Goal: Use online tool/utility: Utilize a website feature to perform a specific function

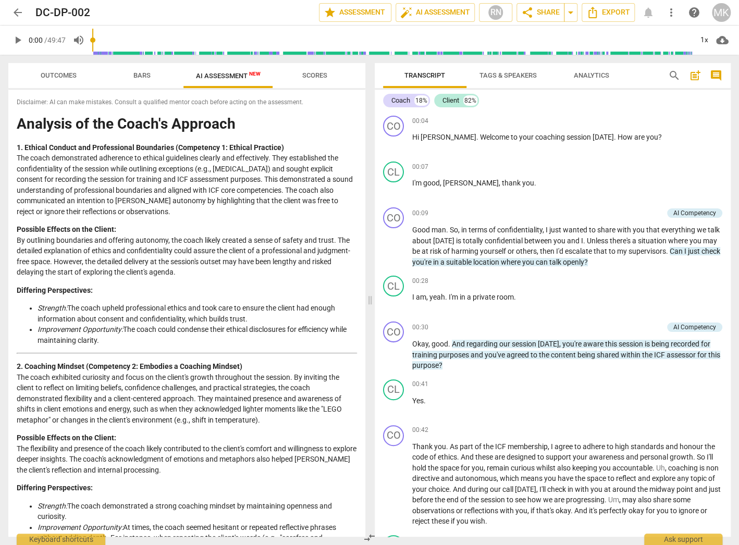
scroll to position [1256, 0]
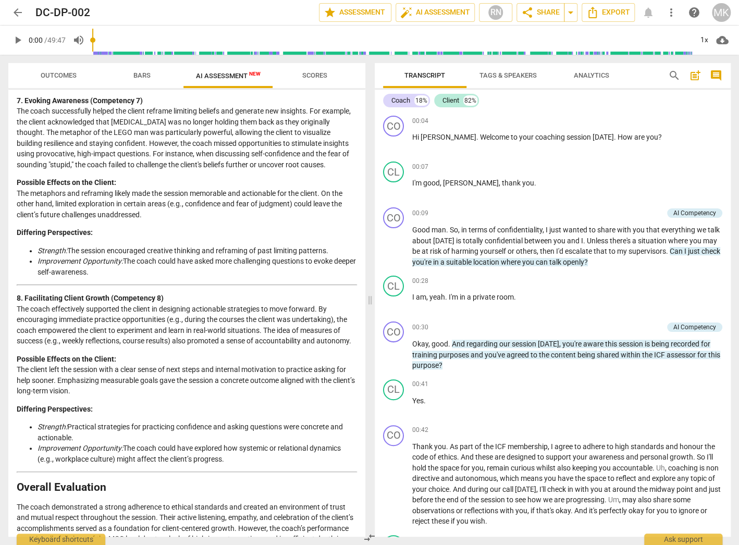
click at [20, 11] on span "arrow_back" at bounding box center [17, 12] width 13 height 13
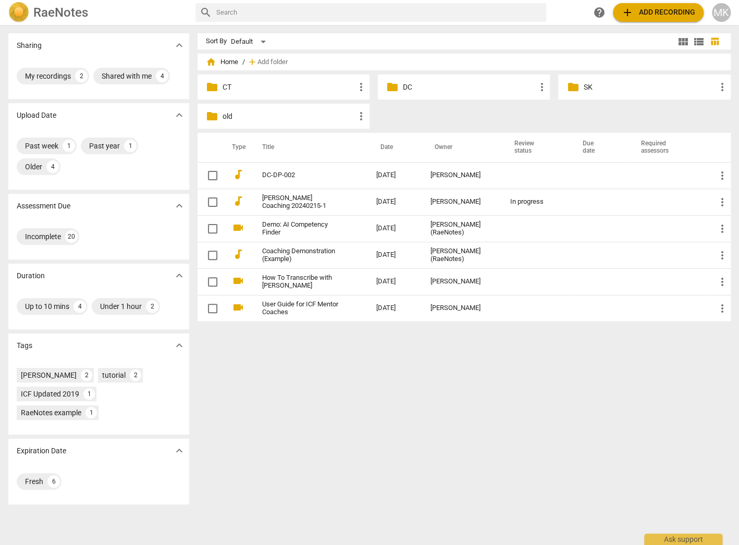
click at [233, 83] on p "CT" at bounding box center [289, 87] width 132 height 11
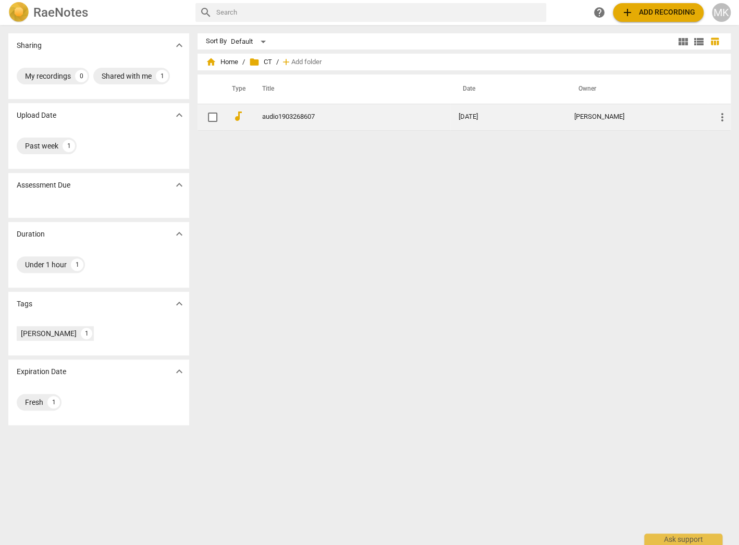
click at [277, 117] on link "audio1903268607" at bounding box center [341, 117] width 159 height 8
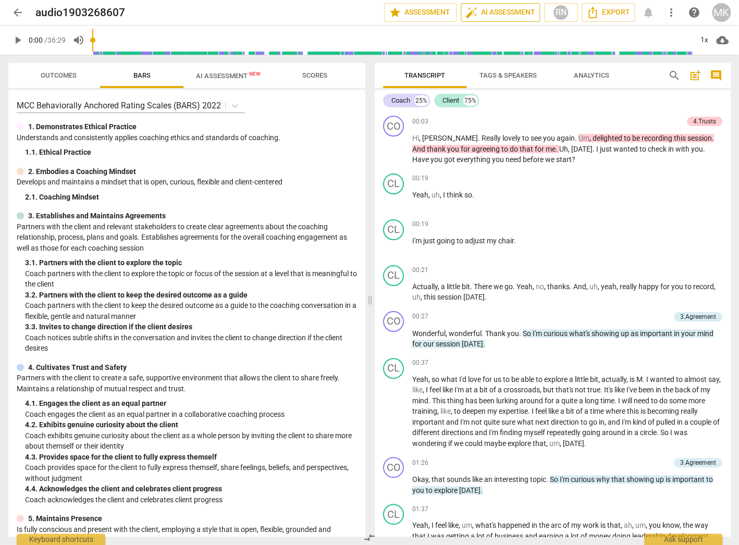
click at [521, 13] on span "auto_fix_high AI Assessment" at bounding box center [501, 12] width 70 height 13
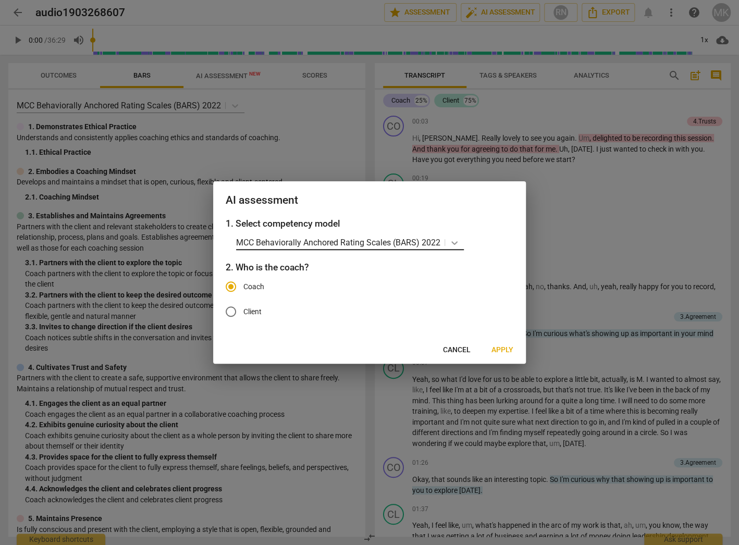
click at [450, 242] on icon at bounding box center [454, 243] width 10 height 10
click at [430, 192] on div "AI assessment" at bounding box center [369, 199] width 313 height 36
click at [443, 352] on span "Cancel" at bounding box center [457, 350] width 28 height 10
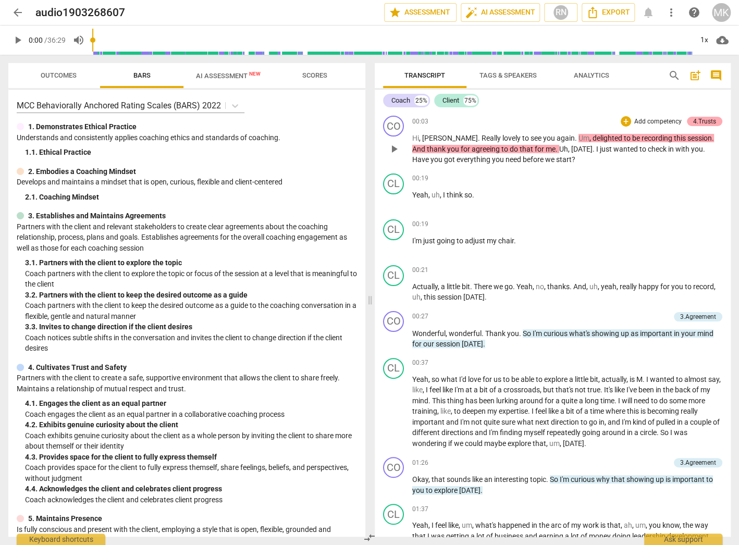
click at [696, 119] on div "4.Trusts" at bounding box center [704, 121] width 23 height 9
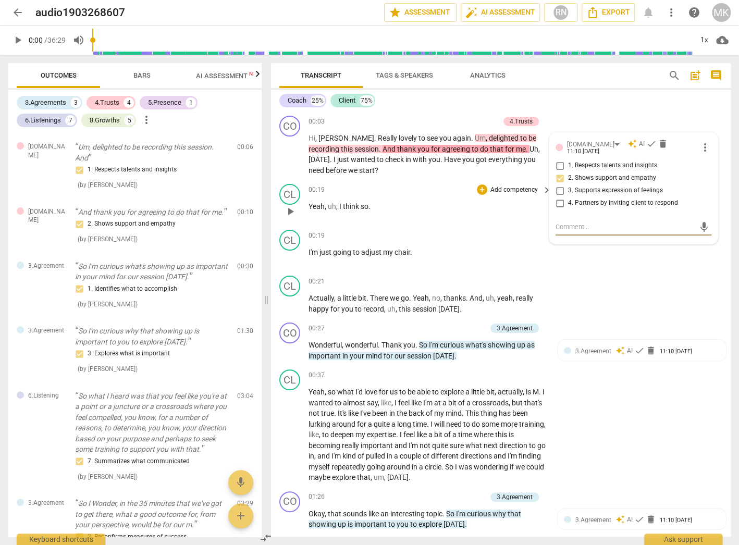
click at [434, 205] on p "Yeah , uh , I think so ." at bounding box center [428, 206] width 238 height 11
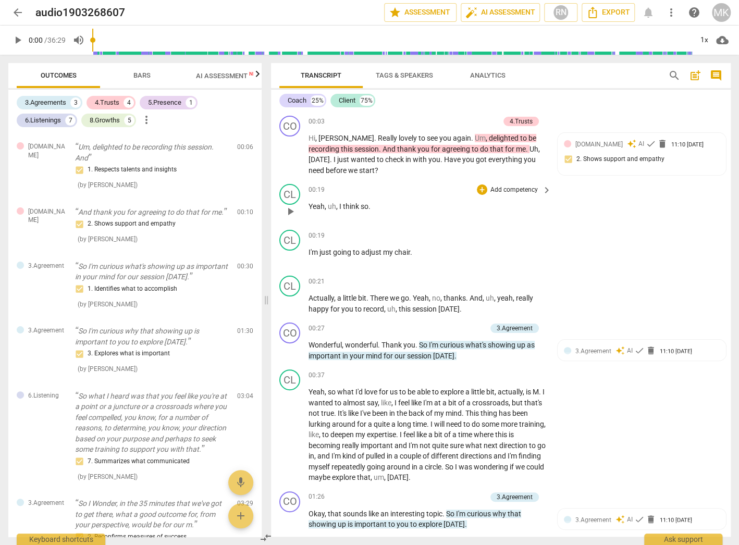
click at [434, 205] on p "Yeah , uh , I think so ." at bounding box center [428, 206] width 238 height 11
click at [591, 353] on span "3.Agreement" at bounding box center [594, 351] width 36 height 7
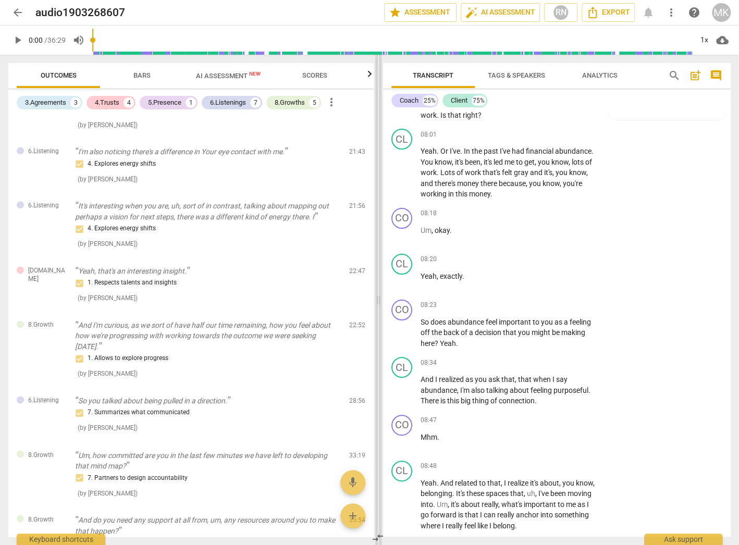
scroll to position [2188, 0]
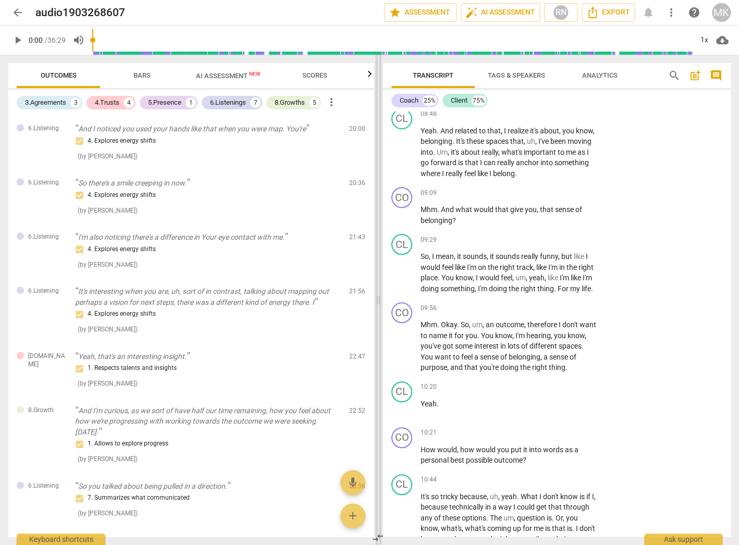
drag, startPoint x: 267, startPoint y: 302, endPoint x: 379, endPoint y: 288, distance: 113.0
click at [379, 288] on span at bounding box center [378, 300] width 6 height 491
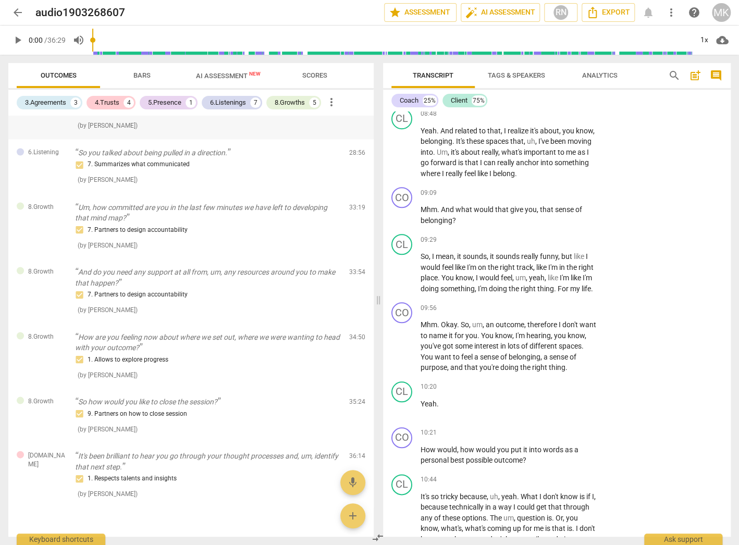
scroll to position [855, 0]
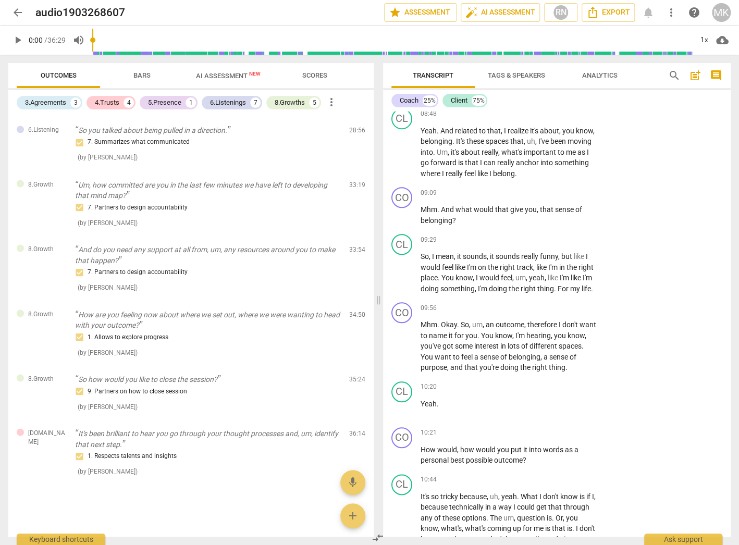
click at [225, 72] on span "AI Assessment New" at bounding box center [228, 76] width 65 height 8
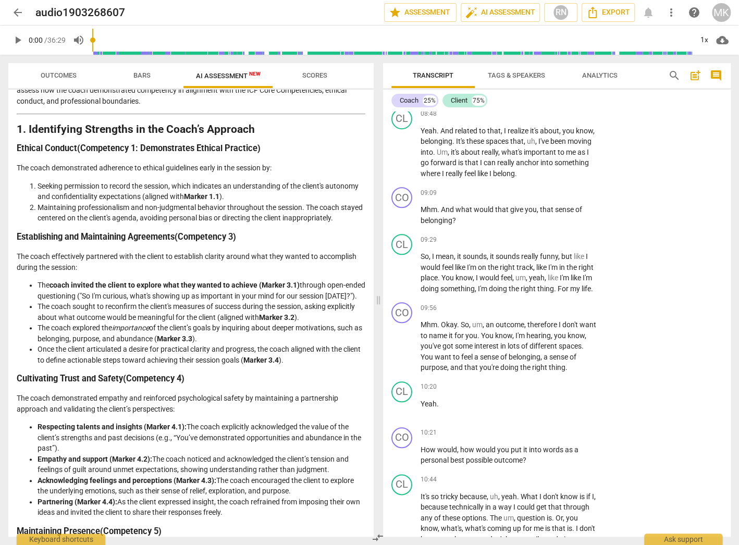
scroll to position [125, 0]
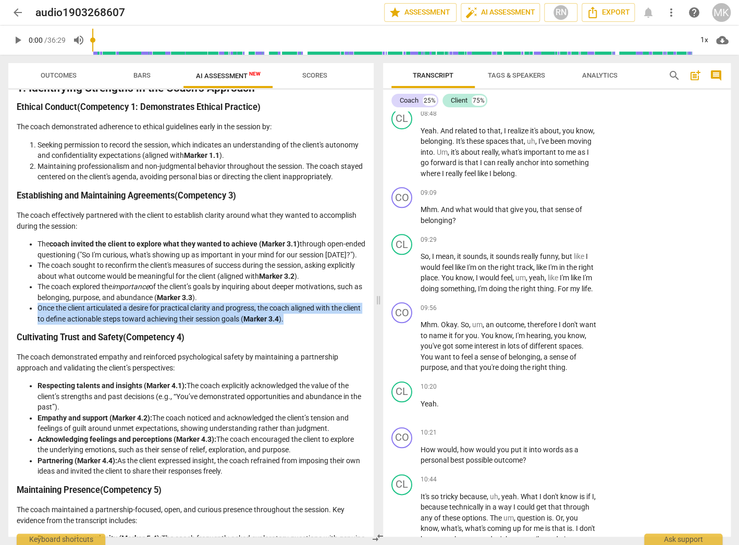
drag, startPoint x: 314, startPoint y: 328, endPoint x: 38, endPoint y: 317, distance: 277.1
click at [38, 317] on li "Once the client articulated a desire for practical clarity and progress, the co…" at bounding box center [202, 313] width 328 height 21
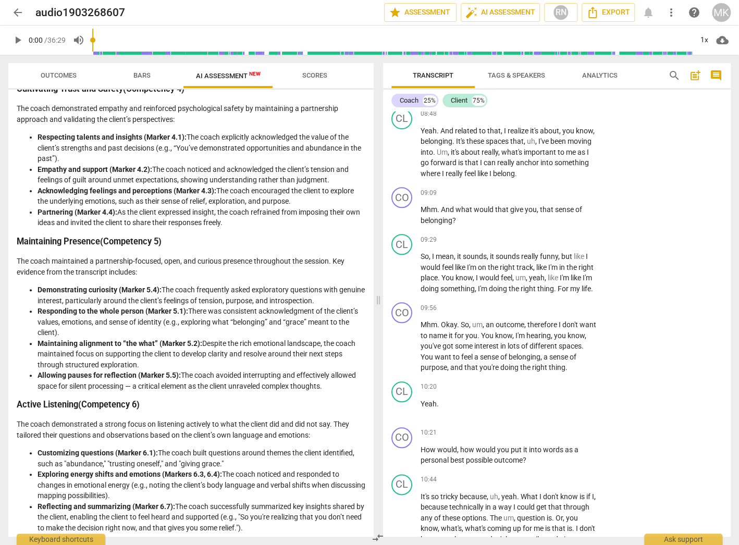
scroll to position [375, 0]
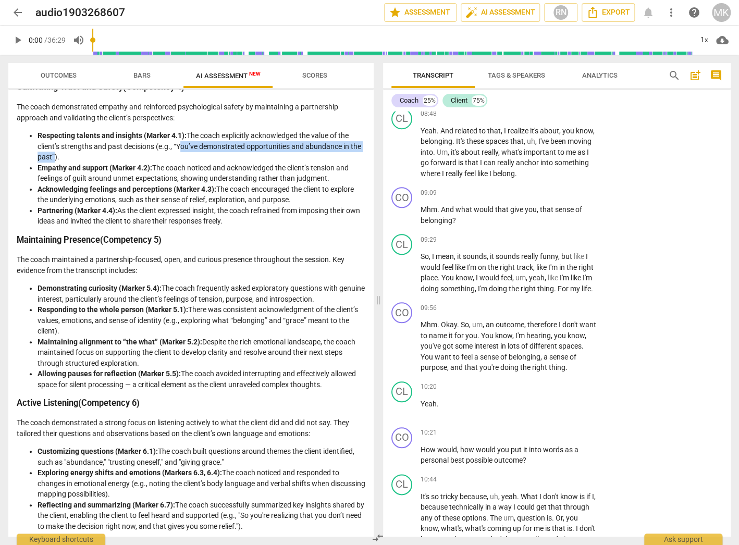
drag, startPoint x: 177, startPoint y: 157, endPoint x: 63, endPoint y: 169, distance: 115.3
click at [63, 163] on li "Respecting talents and insights (Marker 4.1): The coach explicitly acknowledged…" at bounding box center [202, 146] width 328 height 32
click at [236, 175] on li "Empathy and support (Marker 4.2): The coach noticed and acknowledged the client…" at bounding box center [202, 173] width 328 height 21
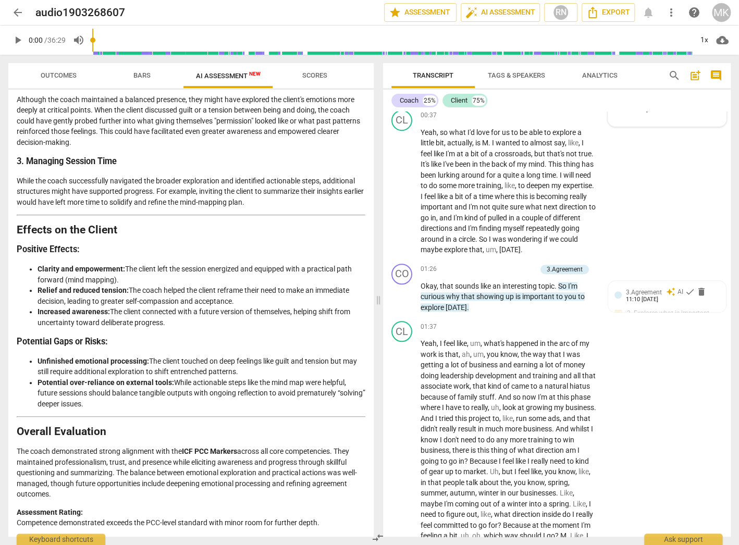
scroll to position [1245, 0]
drag, startPoint x: 86, startPoint y: 342, endPoint x: 105, endPoint y: 346, distance: 20.2
click at [105, 346] on strong "Potential Gaps or Risks:" at bounding box center [62, 342] width 91 height 10
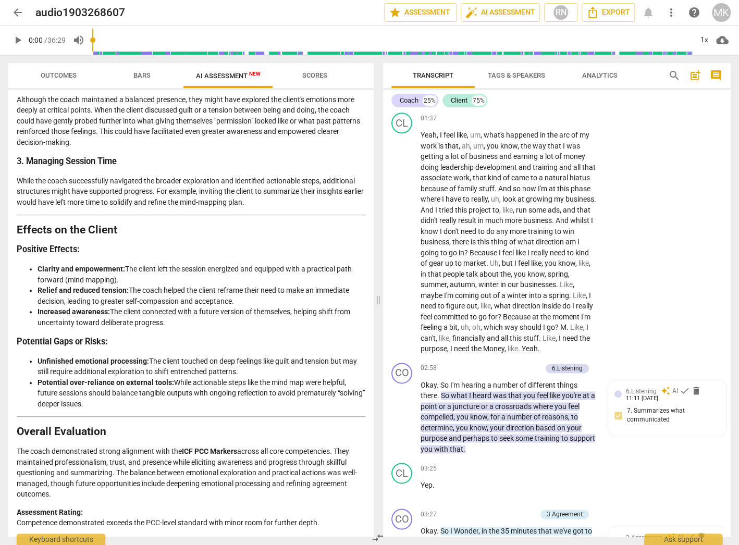
click at [325, 522] on p "Assessment Rating: Competence demonstrated exceeds the PCC-level standard with …" at bounding box center [191, 517] width 349 height 21
click at [458, 258] on p "Yeah , I feel like , um , what's happened in the arc of my work is that , ah , …" at bounding box center [509, 242] width 176 height 225
click at [600, 84] on button "Analytics" at bounding box center [599, 75] width 83 height 25
click at [601, 76] on span "Analytics" at bounding box center [599, 75] width 35 height 8
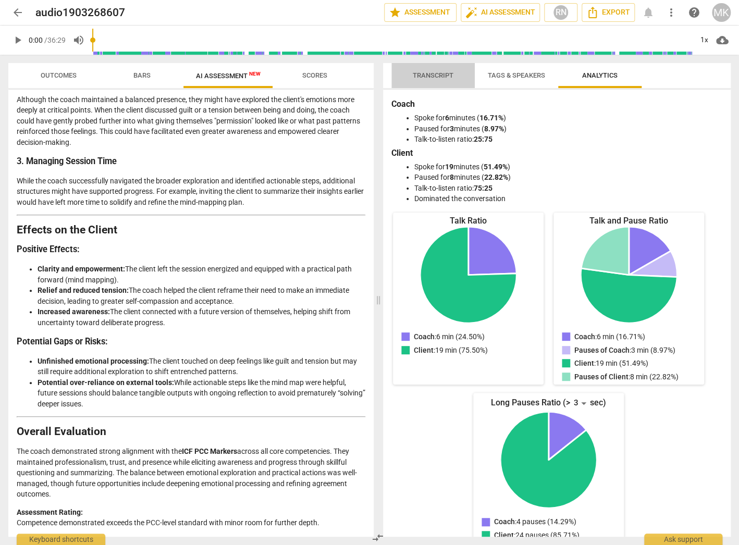
click at [423, 74] on span "Transcript" at bounding box center [433, 75] width 41 height 8
